Goal: Obtain resource: Obtain resource

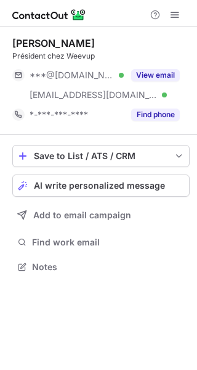
scroll to position [258, 197]
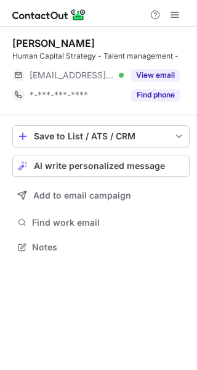
scroll to position [6, 6]
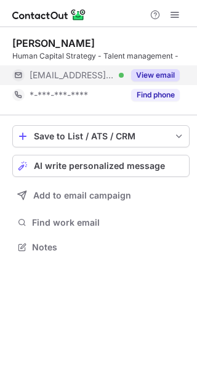
click at [155, 73] on button "View email" at bounding box center [155, 75] width 49 height 12
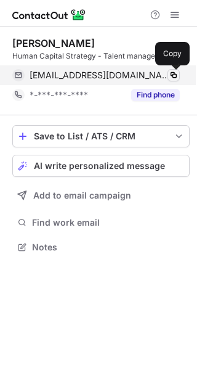
click at [174, 71] on span at bounding box center [174, 75] width 10 height 10
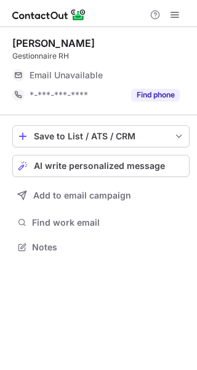
scroll to position [6, 6]
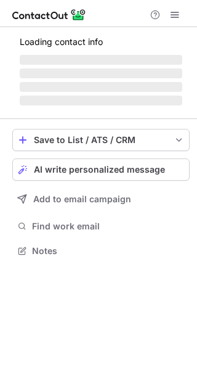
scroll to position [6, 6]
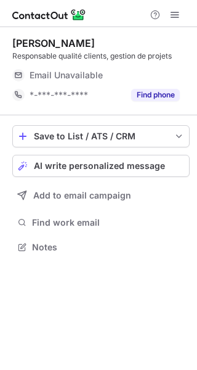
scroll to position [6, 6]
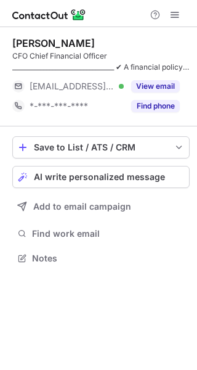
scroll to position [249, 197]
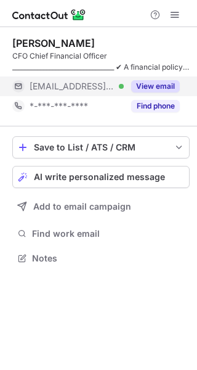
click at [166, 83] on button "View email" at bounding box center [155, 86] width 49 height 12
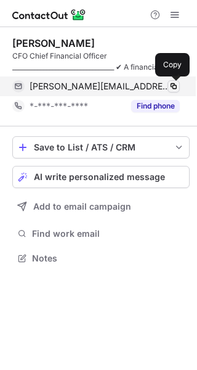
click at [173, 84] on span at bounding box center [174, 86] width 10 height 10
